Goal: Task Accomplishment & Management: Use online tool/utility

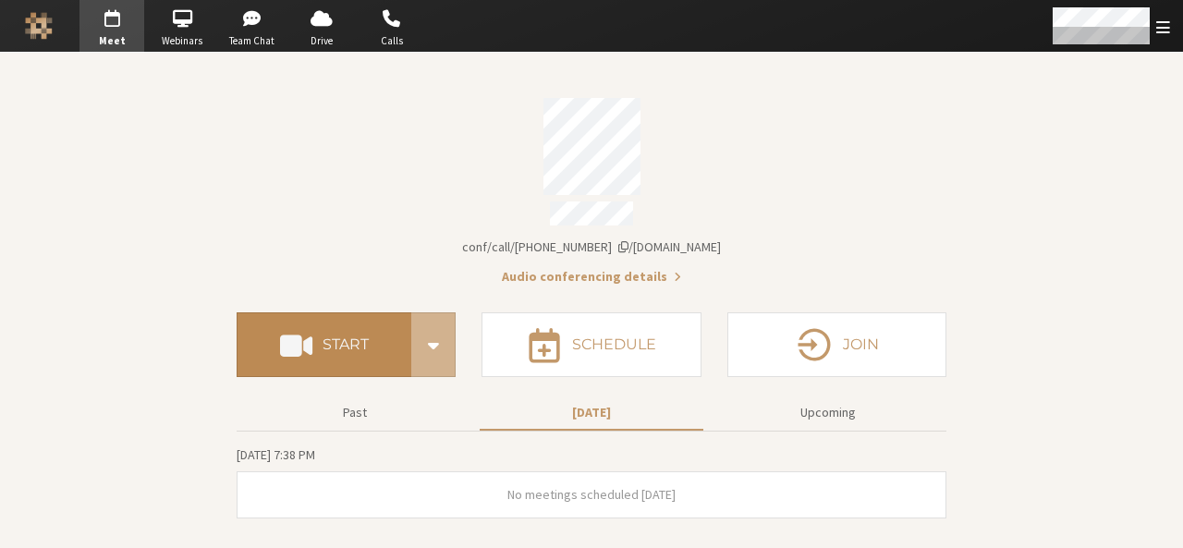
click at [342, 342] on h4 "Start" at bounding box center [345, 344] width 46 height 15
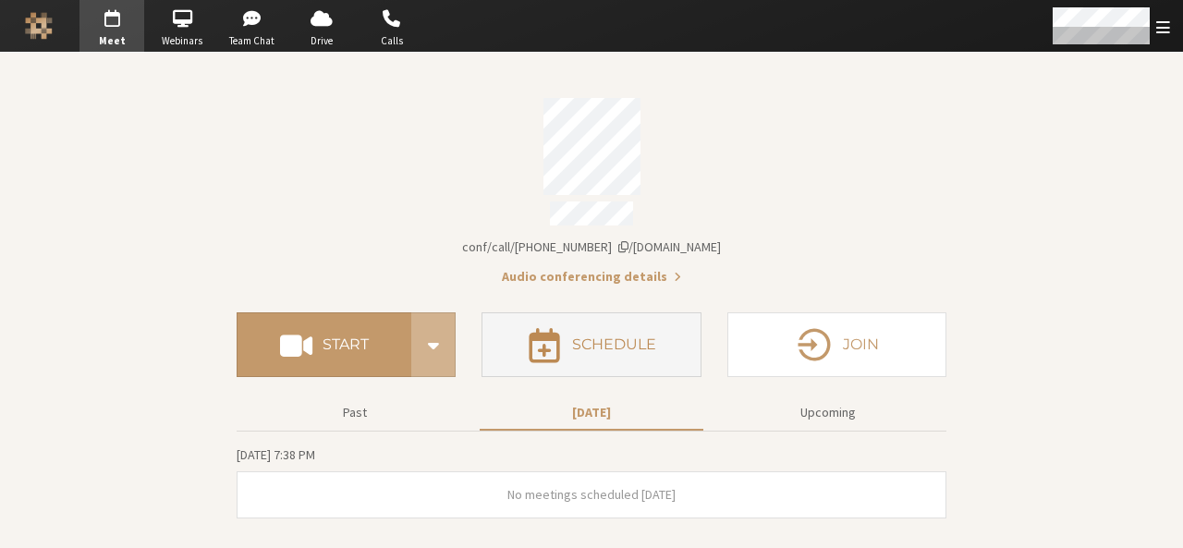
click at [588, 312] on button "Schedule" at bounding box center [590, 344] width 219 height 65
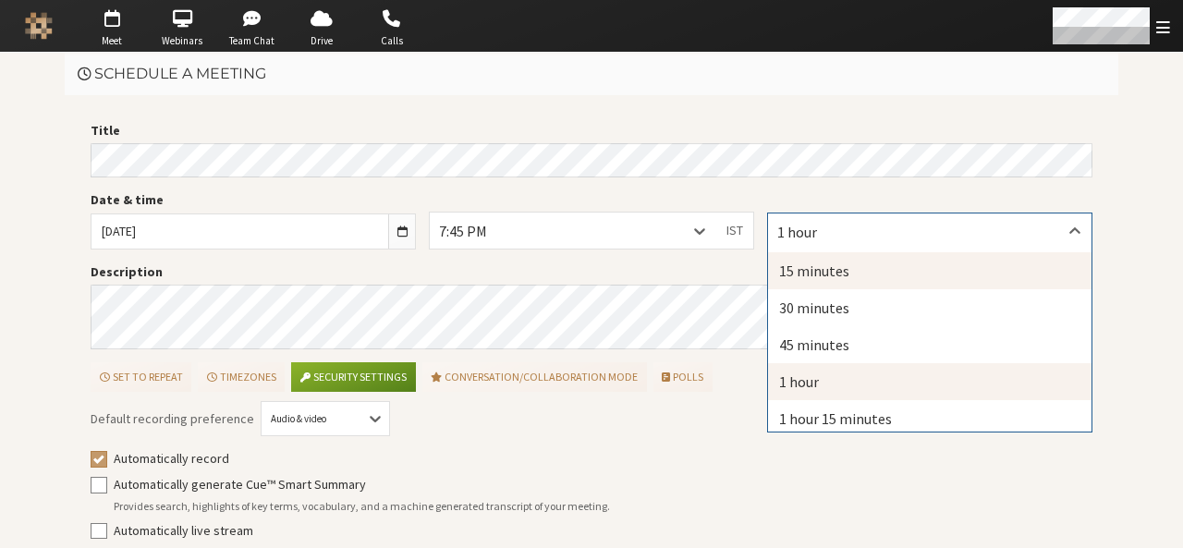
click at [815, 273] on div "15 minutes" at bounding box center [929, 270] width 323 height 37
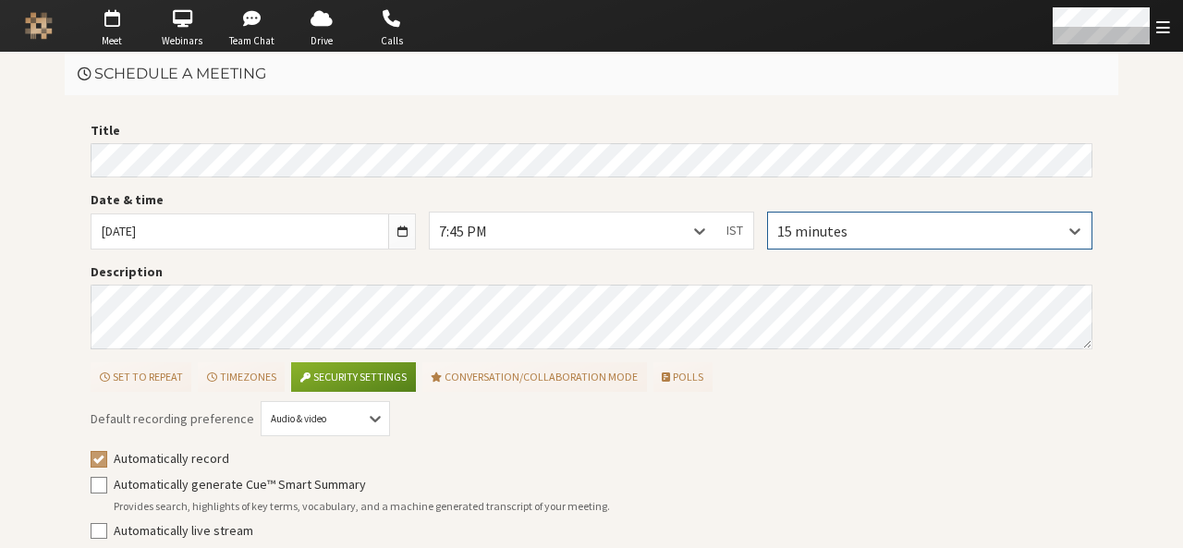
scroll to position [83, 0]
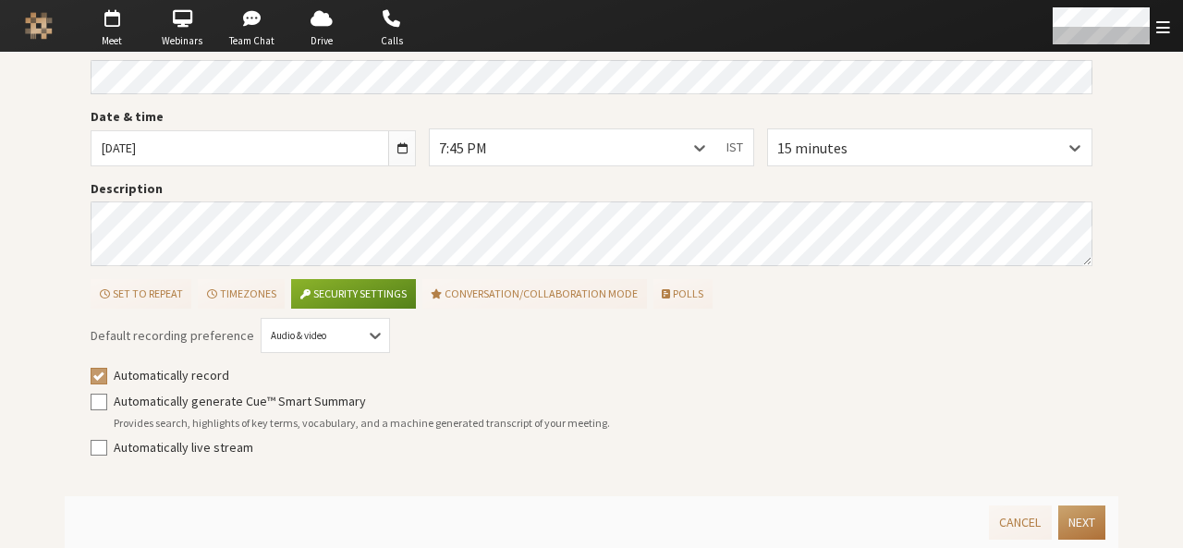
click at [1072, 517] on button "Next" at bounding box center [1081, 522] width 47 height 34
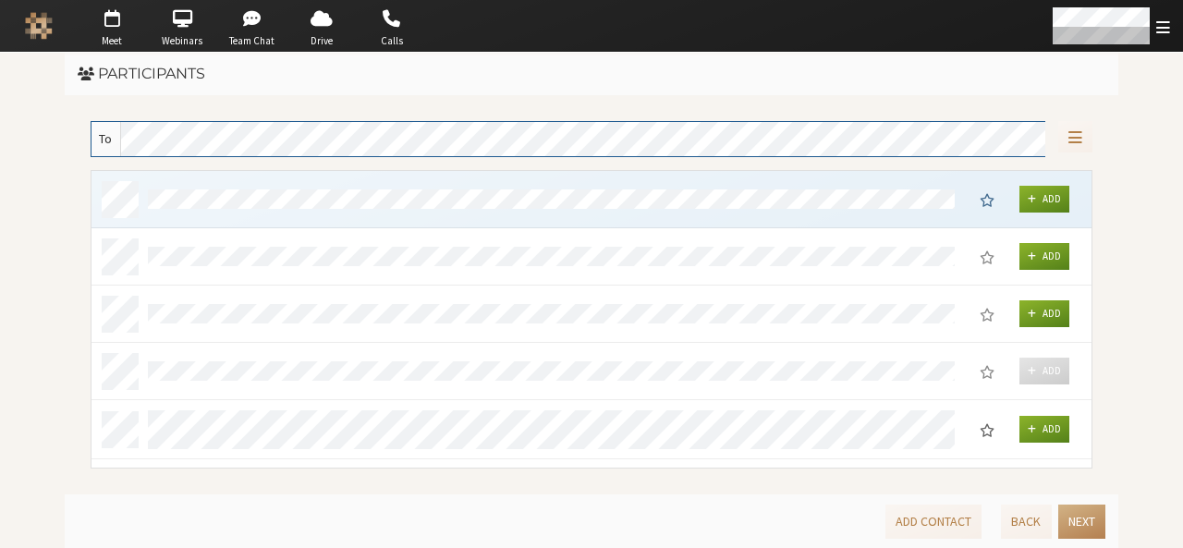
scroll to position [285, 987]
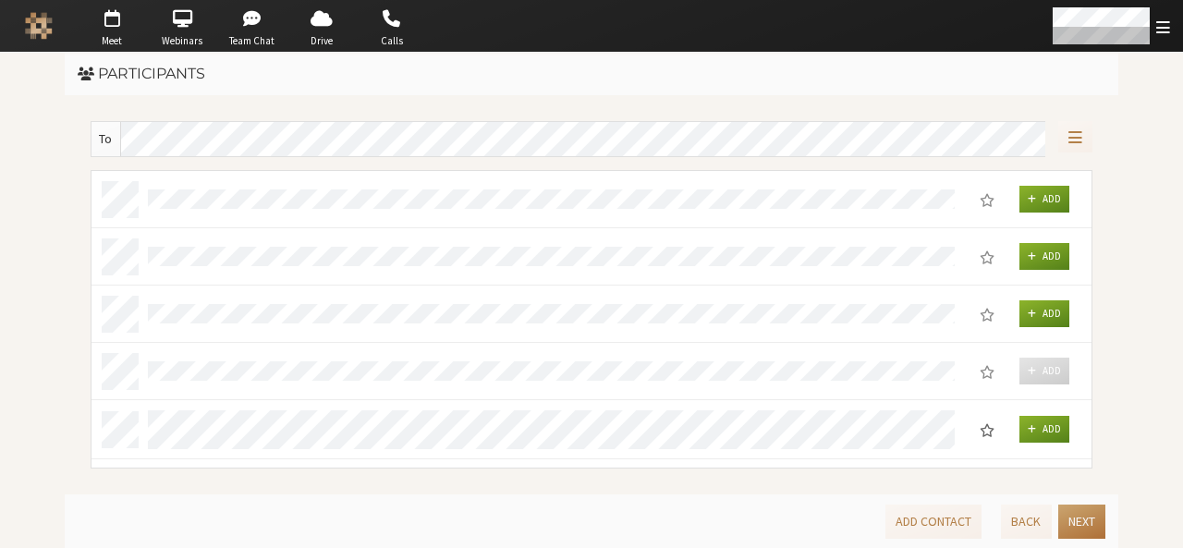
click at [1072, 517] on button "Next" at bounding box center [1081, 522] width 47 height 34
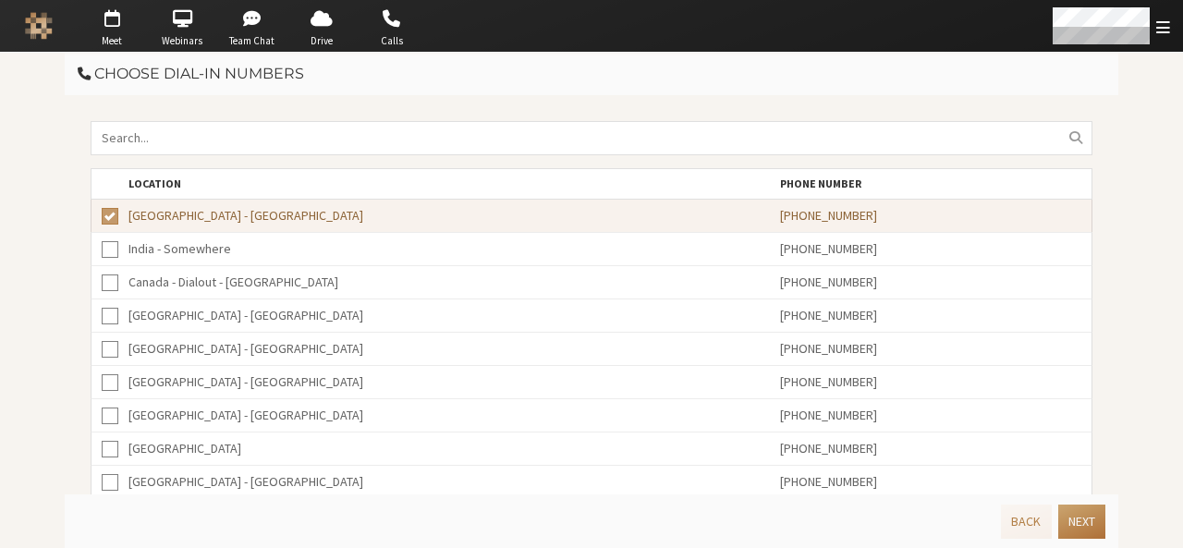
click at [1072, 517] on button "Next" at bounding box center [1081, 522] width 47 height 34
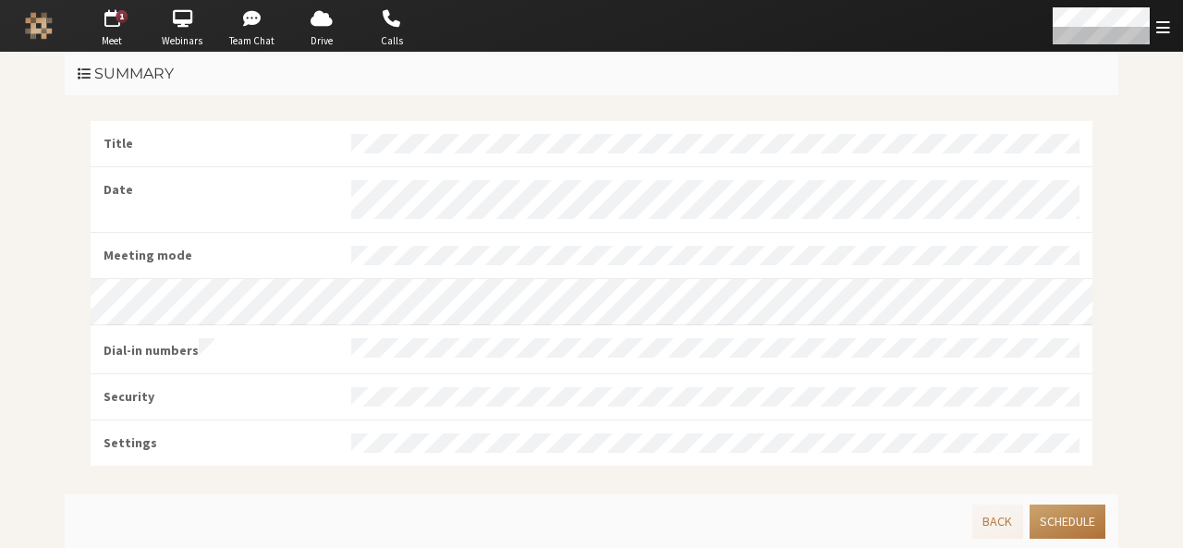
click at [1072, 517] on button "Schedule" at bounding box center [1067, 522] width 76 height 34
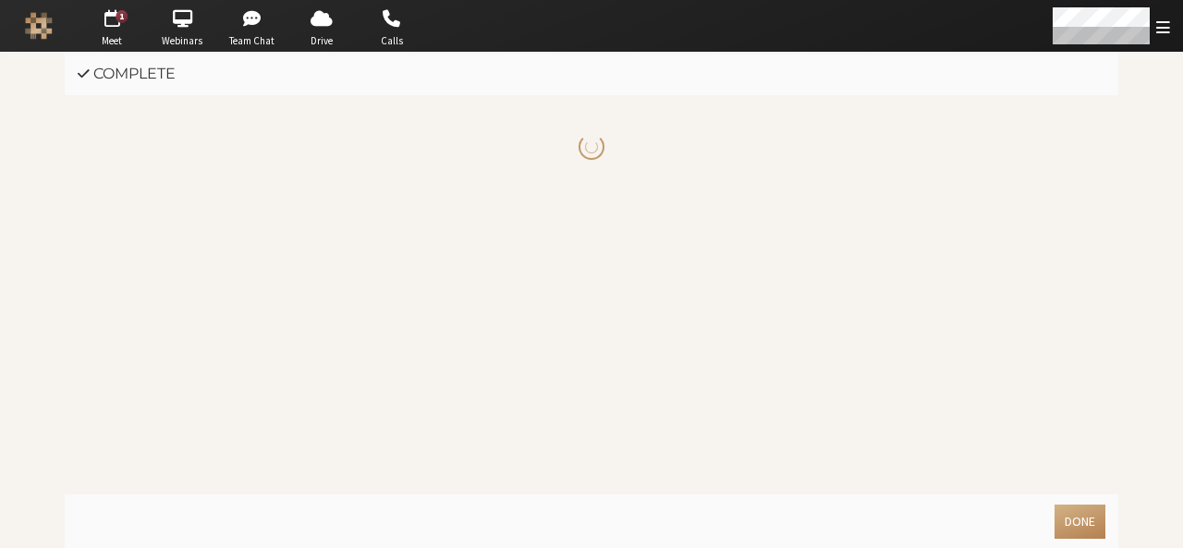
click at [1072, 517] on button "Done" at bounding box center [1079, 522] width 51 height 34
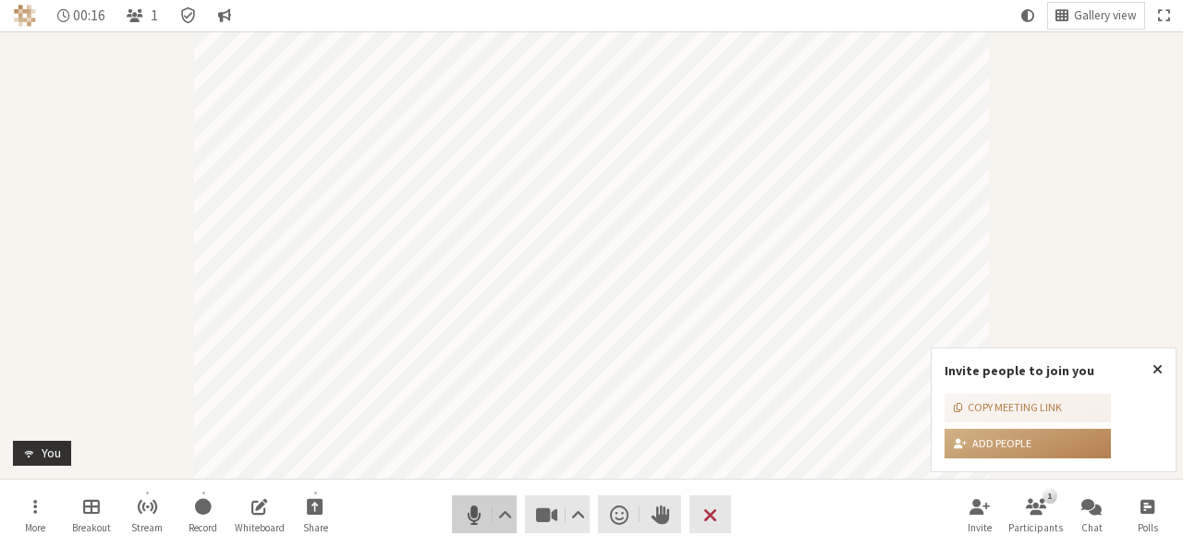
click at [475, 508] on span "Mute (Alt+A)" at bounding box center [474, 515] width 26 height 26
click at [538, 517] on span "Stop video (Alt+V)" at bounding box center [547, 515] width 26 height 26
click at [693, 514] on button "Leave" at bounding box center [710, 514] width 42 height 38
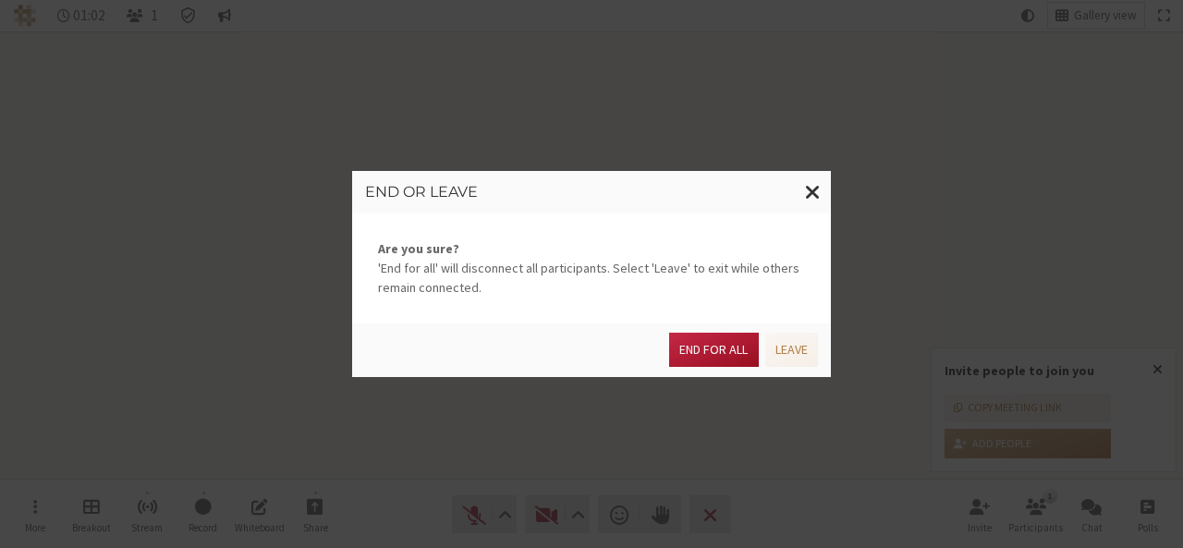
click at [726, 344] on button "End for all" at bounding box center [713, 350] width 89 height 34
